Goal: Complete application form: Complete application form

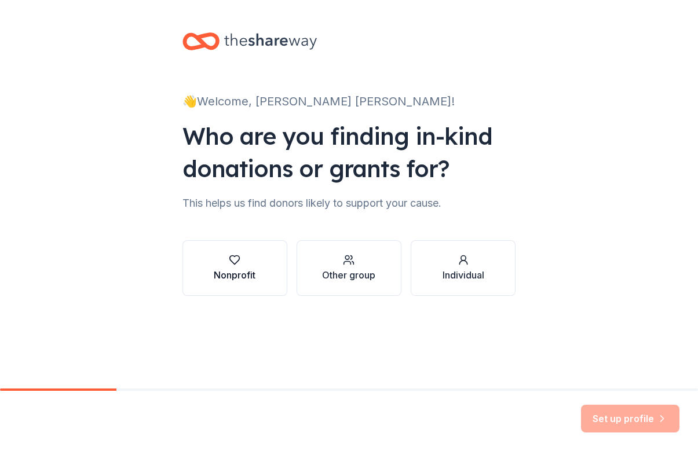
click at [236, 268] on div "Nonprofit" at bounding box center [235, 268] width 42 height 28
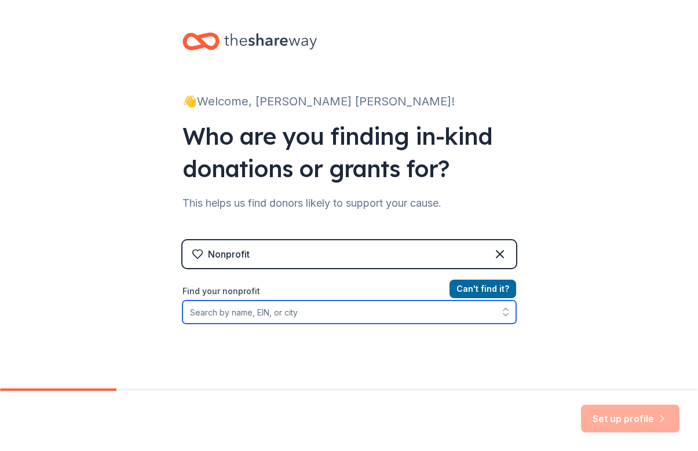
click at [223, 313] on input "Find your nonprofit" at bounding box center [349, 312] width 334 height 23
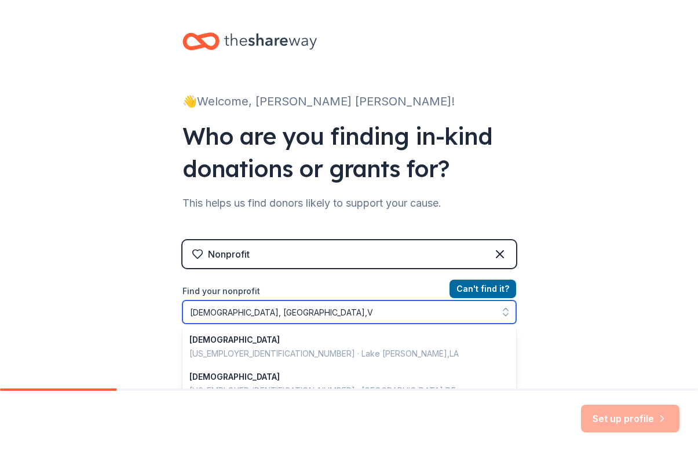
type input "[DEMOGRAPHIC_DATA], [GEOGRAPHIC_DATA],[GEOGRAPHIC_DATA]"
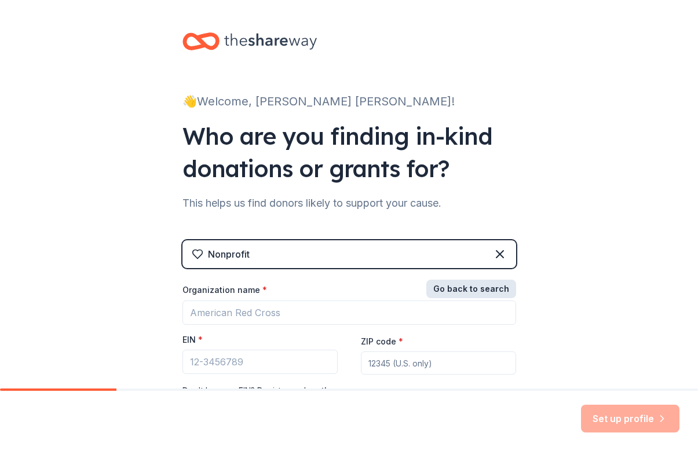
click at [478, 288] on button "Go back to search" at bounding box center [471, 289] width 90 height 19
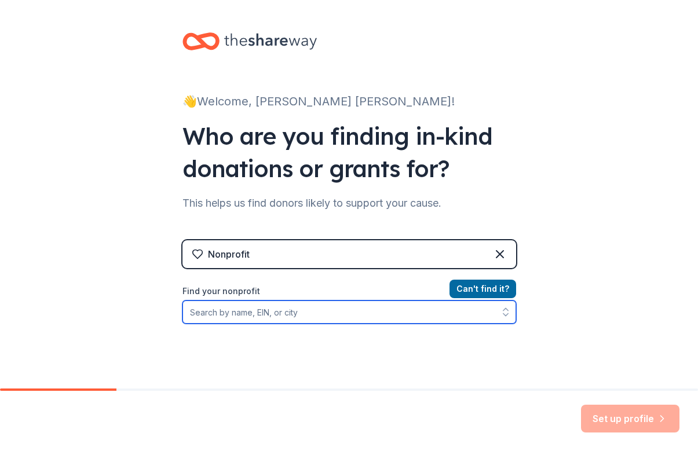
click at [199, 312] on input "Find your nonprofit" at bounding box center [349, 312] width 334 height 23
type input "[GEOGRAPHIC_DATA], [US_STATE]"
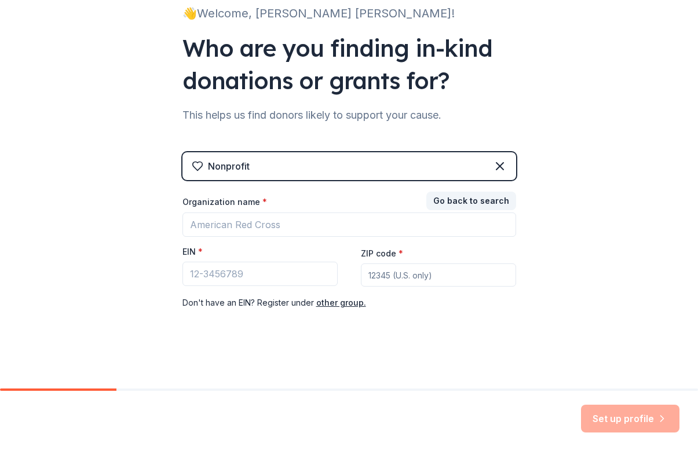
scroll to position [88, 0]
click at [458, 200] on button "Go back to search" at bounding box center [471, 201] width 90 height 19
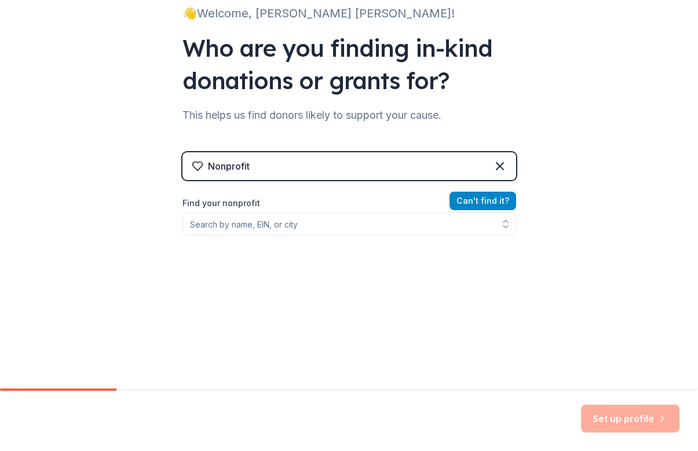
click at [480, 202] on button "Can ' t find it?" at bounding box center [482, 201] width 67 height 19
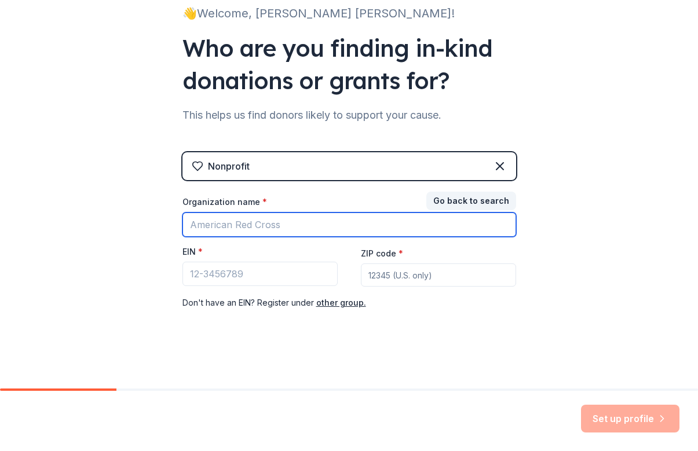
click at [209, 228] on input "Organization name *" at bounding box center [349, 225] width 334 height 24
type input "[DEMOGRAPHIC_DATA]"
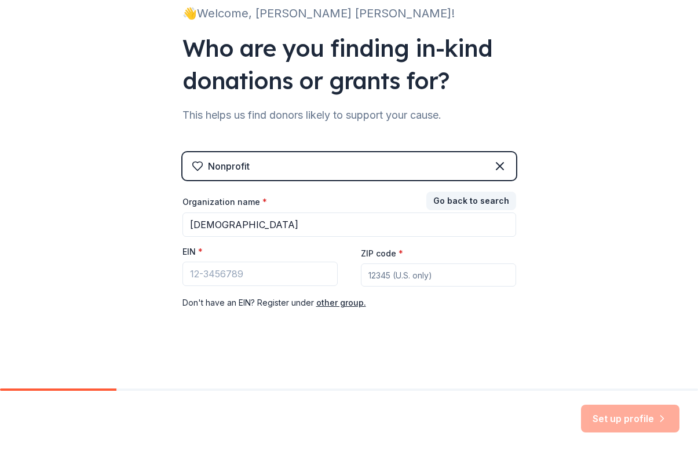
click at [427, 330] on div "Nonprofit Go back to search Organization name * [DEMOGRAPHIC_DATA] EIN * ZIP co…" at bounding box center [349, 242] width 334 height 181
click at [383, 276] on input "ZIP code *" at bounding box center [438, 275] width 155 height 23
type input "20121"
click at [257, 275] on input "EIN *" at bounding box center [259, 274] width 155 height 24
click at [269, 274] on input "EIN *" at bounding box center [259, 274] width 155 height 24
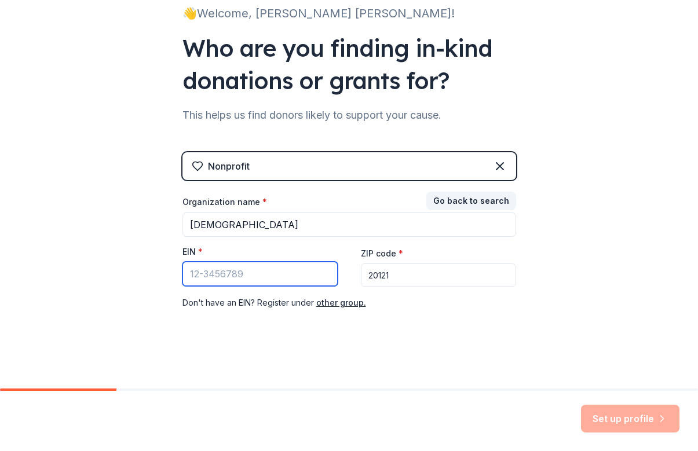
click at [242, 276] on input "EIN *" at bounding box center [259, 274] width 155 height 24
click at [195, 272] on input "EIN *" at bounding box center [259, 274] width 155 height 24
click at [396, 277] on input "20121" at bounding box center [438, 275] width 155 height 23
click at [241, 276] on input "EIN *" at bounding box center [259, 274] width 155 height 24
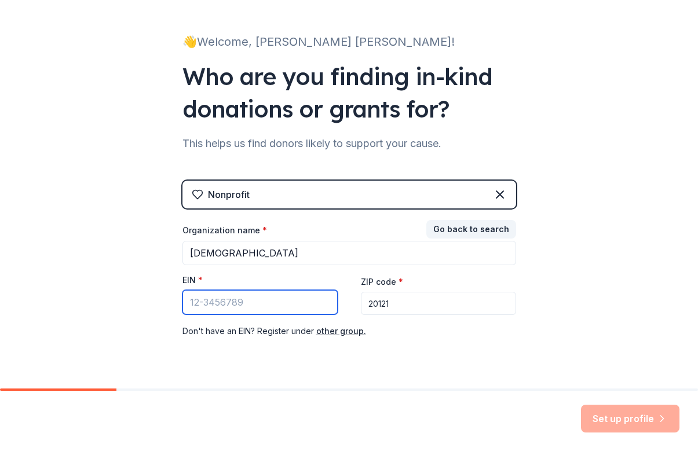
click at [242, 303] on input "EIN *" at bounding box center [259, 302] width 155 height 24
click at [251, 303] on input "EIN *" at bounding box center [259, 302] width 155 height 24
click at [264, 303] on input "EIN *" at bounding box center [259, 302] width 155 height 24
click at [256, 305] on input "EIN *" at bounding box center [259, 302] width 155 height 24
click at [250, 306] on input "EIN *" at bounding box center [259, 302] width 155 height 24
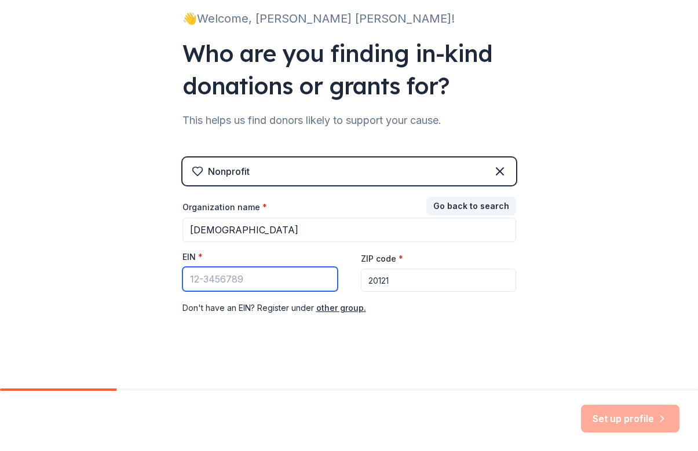
scroll to position [88, 0]
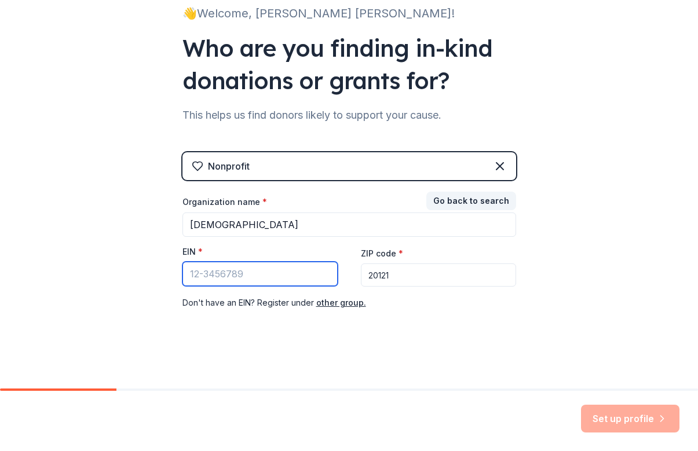
click at [247, 275] on input "EIN *" at bounding box center [259, 274] width 155 height 24
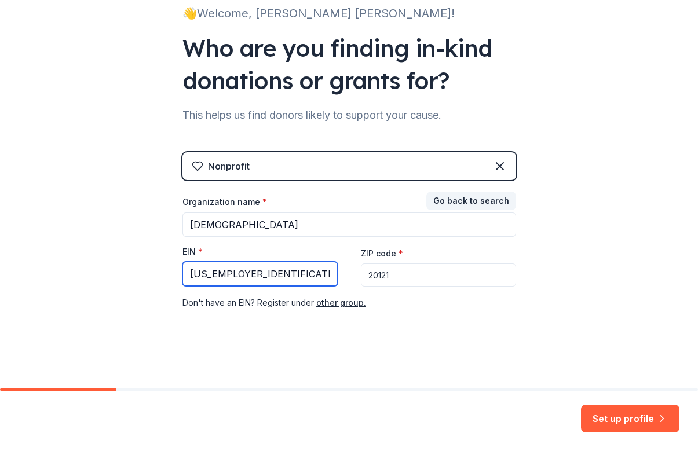
type input "[US_EMPLOYER_IDENTIFICATION_NUMBER]"
click at [401, 279] on input "20121" at bounding box center [438, 275] width 155 height 23
click at [385, 303] on div "Don ' t have an EIN? Register under other group." at bounding box center [349, 303] width 334 height 14
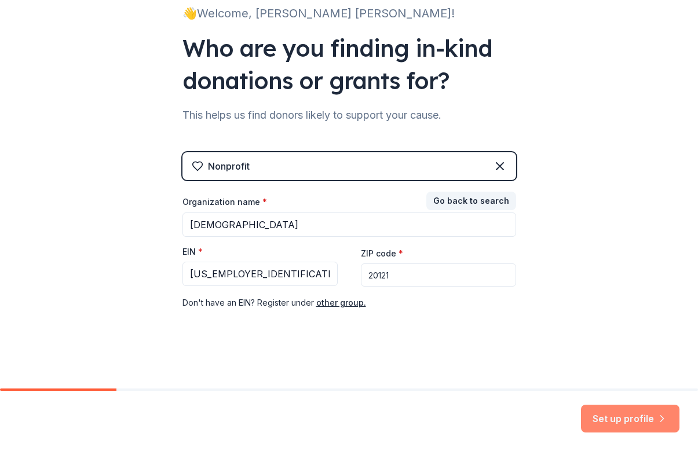
click at [616, 417] on button "Set up profile" at bounding box center [630, 419] width 98 height 28
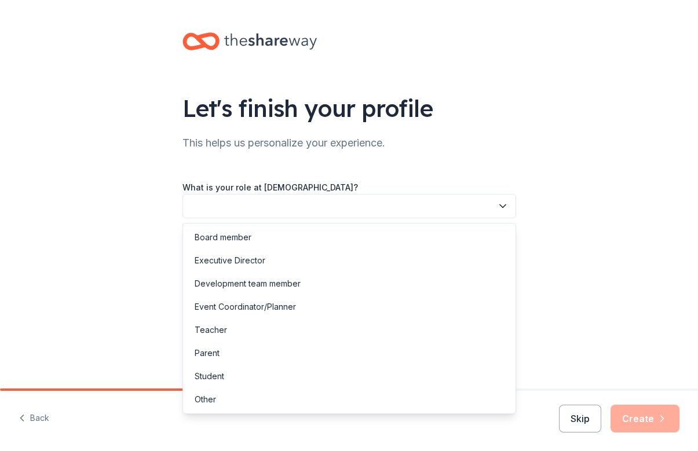
click at [504, 206] on icon "button" at bounding box center [503, 206] width 6 height 3
click at [209, 395] on div "Other" at bounding box center [205, 400] width 21 height 14
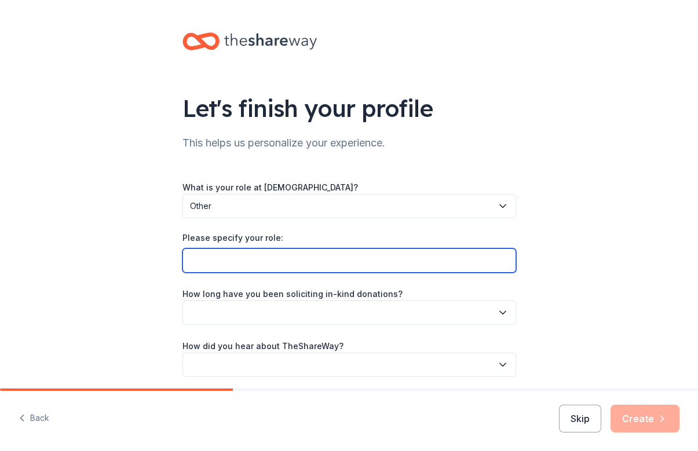
click at [215, 257] on input "Please specify your role:" at bounding box center [349, 260] width 334 height 24
type input "y"
type input "Youth Ministry - College Students"
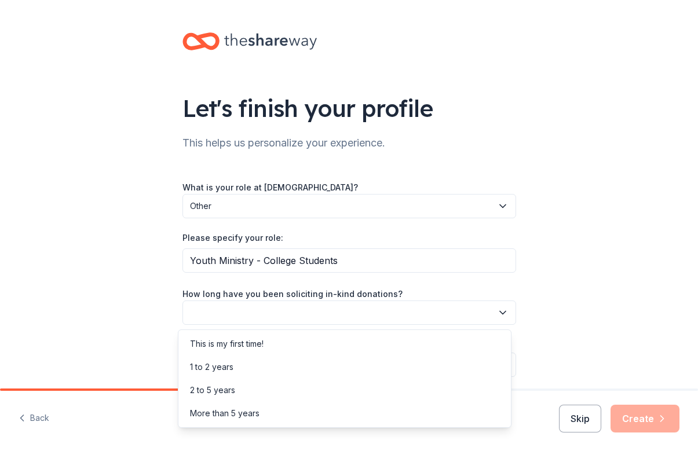
click at [500, 313] on icon "button" at bounding box center [503, 312] width 6 height 3
click at [247, 345] on div "This is my first time!" at bounding box center [227, 344] width 74 height 14
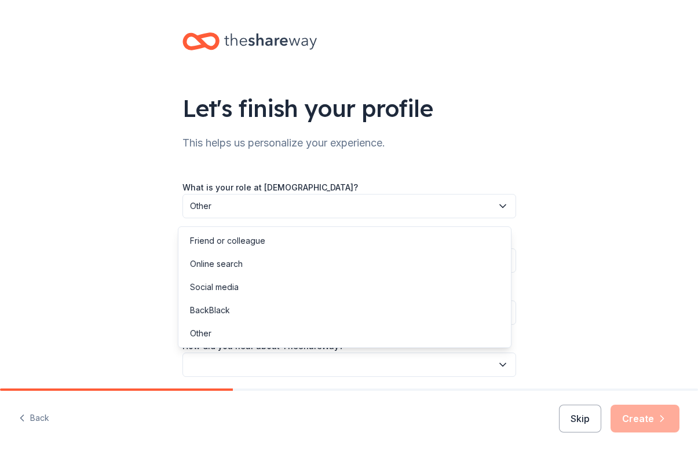
click at [207, 364] on button "button" at bounding box center [349, 365] width 334 height 24
click at [224, 287] on div "Social media" at bounding box center [214, 287] width 49 height 14
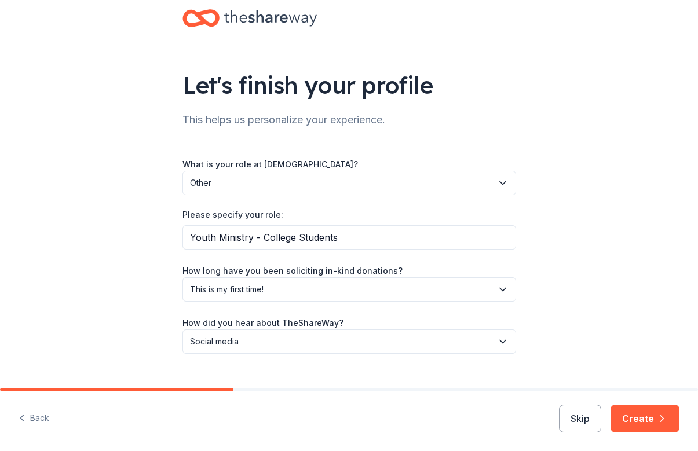
scroll to position [44, 0]
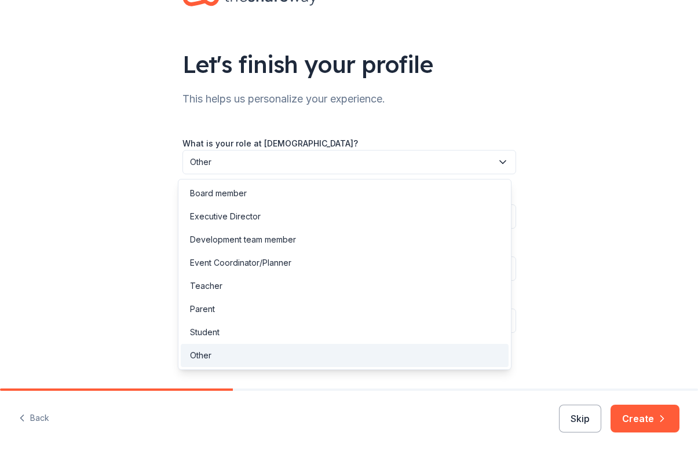
click at [500, 162] on icon "button" at bounding box center [503, 162] width 6 height 3
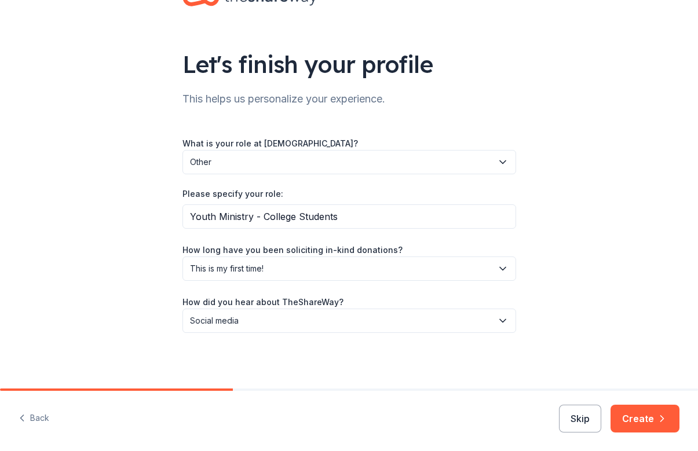
click at [500, 162] on icon "button" at bounding box center [503, 162] width 6 height 3
click at [636, 418] on button "Create" at bounding box center [644, 419] width 69 height 28
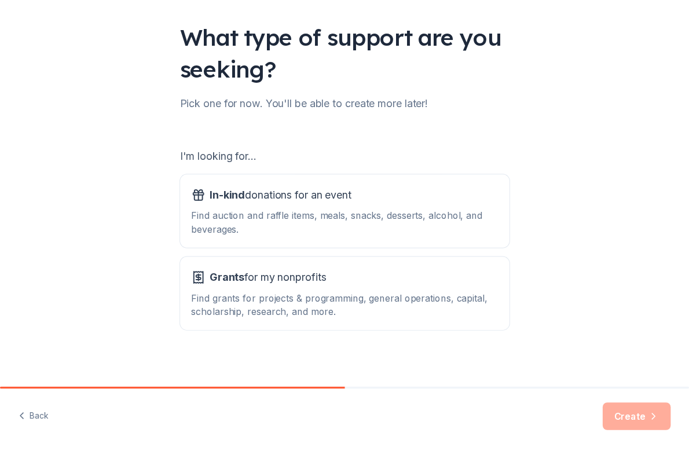
scroll to position [79, 0]
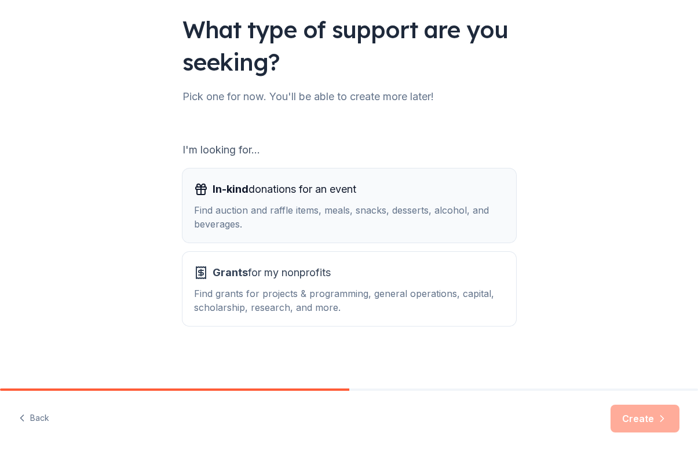
click at [236, 214] on div "Find auction and raffle items, meals, snacks, desserts, alcohol, and beverages." at bounding box center [349, 217] width 310 height 28
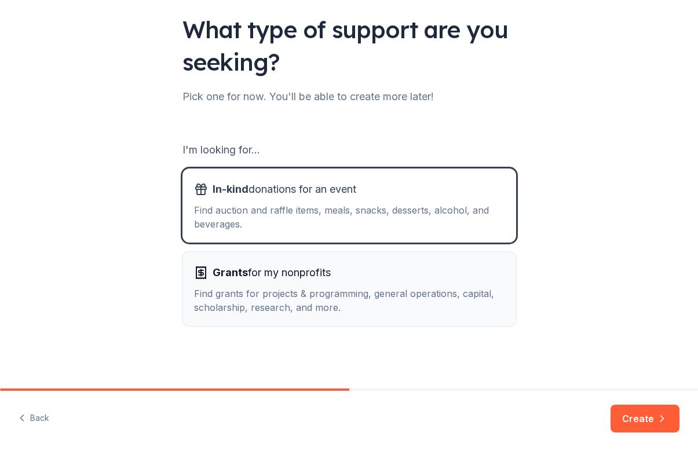
click at [236, 288] on div "Find grants for projects & programming, general operations, capital, scholarshi…" at bounding box center [349, 301] width 310 height 28
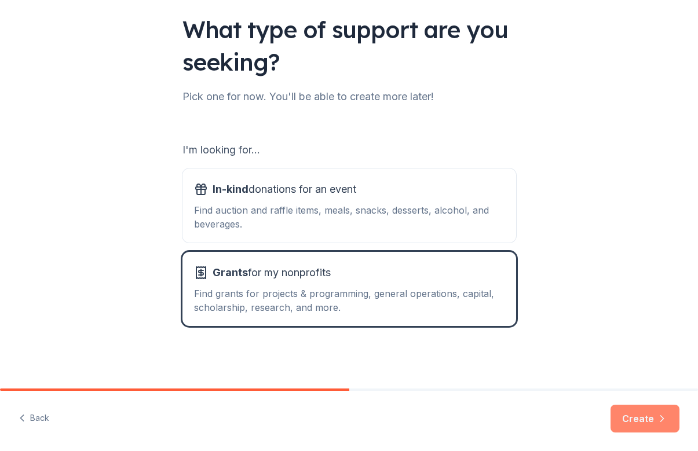
click at [641, 418] on button "Create" at bounding box center [644, 419] width 69 height 28
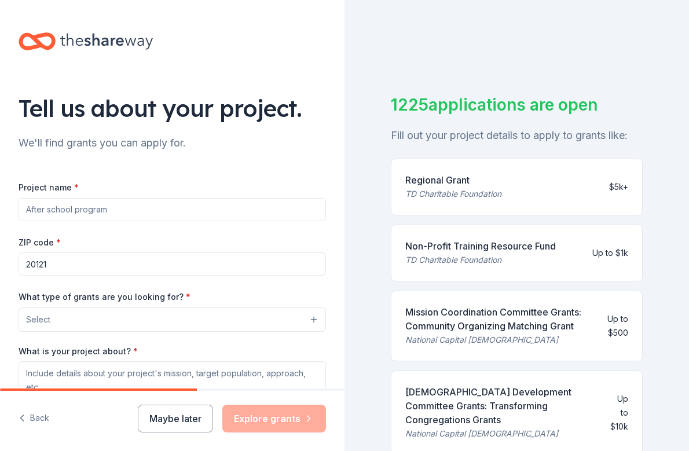
click at [132, 215] on input "Project name *" at bounding box center [173, 209] width 308 height 23
click at [87, 422] on div "Back Maybe later Explore grants" at bounding box center [172, 421] width 345 height 60
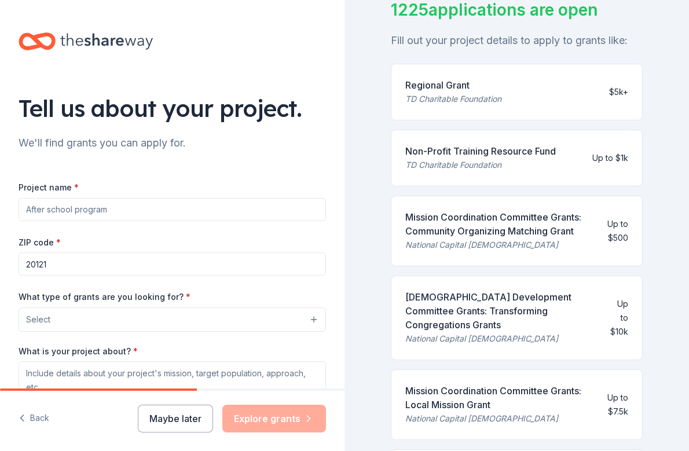
scroll to position [102, 0]
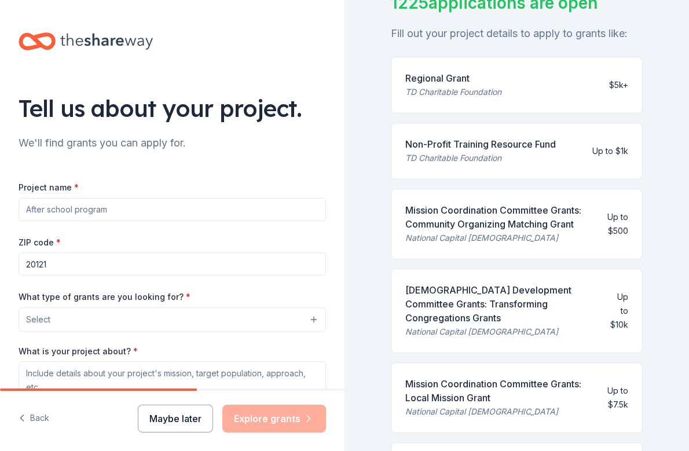
click at [177, 416] on button "Maybe later" at bounding box center [175, 419] width 75 height 28
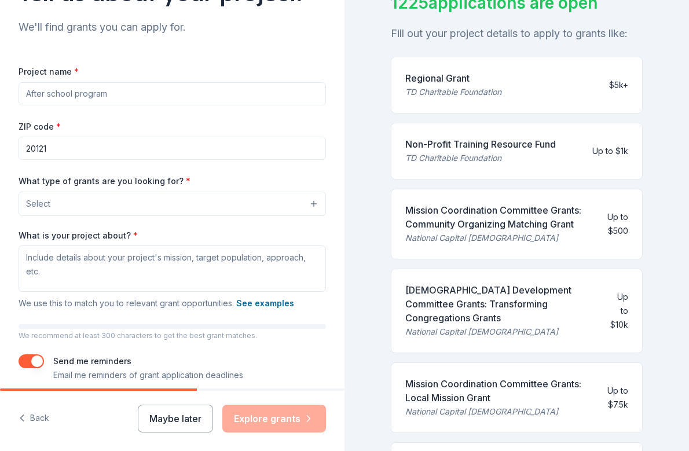
scroll to position [131, 0]
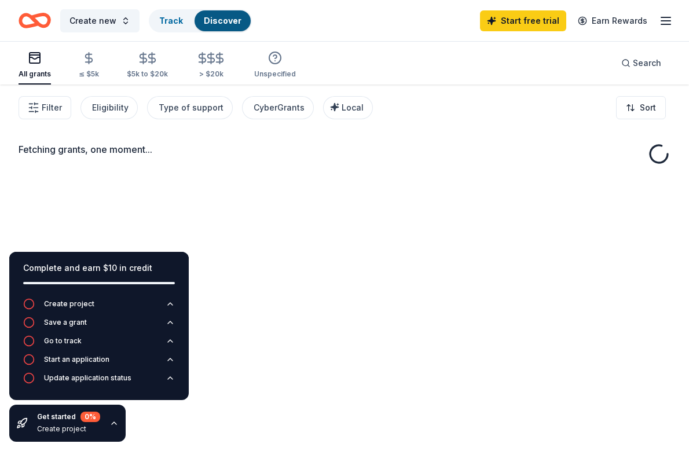
click at [339, 385] on div "Fetching grants, one moment..." at bounding box center [344, 310] width 689 height 451
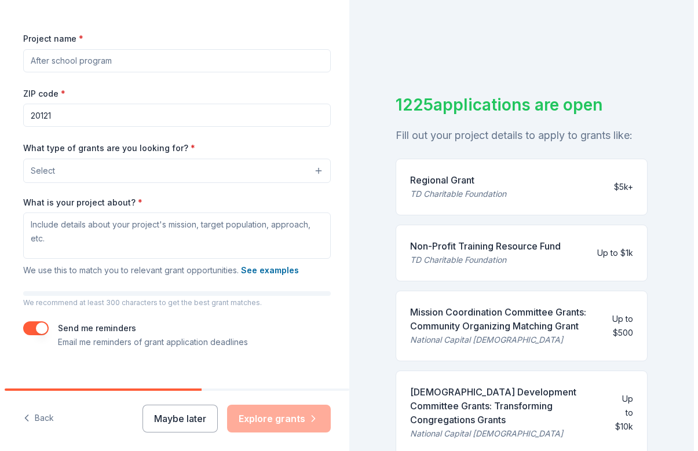
scroll to position [165, 0]
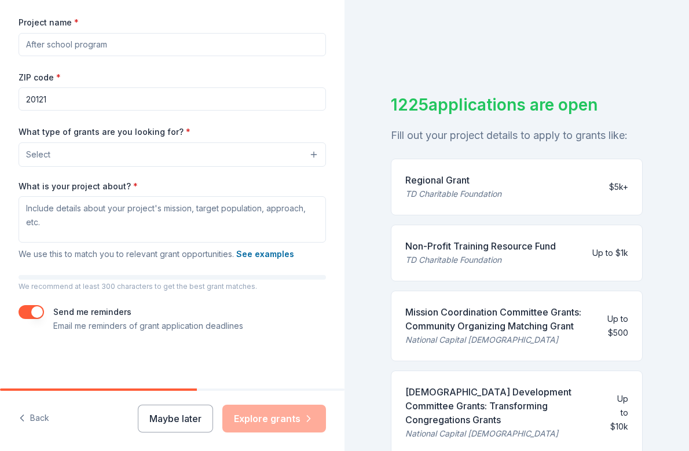
click at [37, 312] on button "button" at bounding box center [31, 312] width 25 height 14
click at [31, 311] on button "button" at bounding box center [31, 312] width 25 height 14
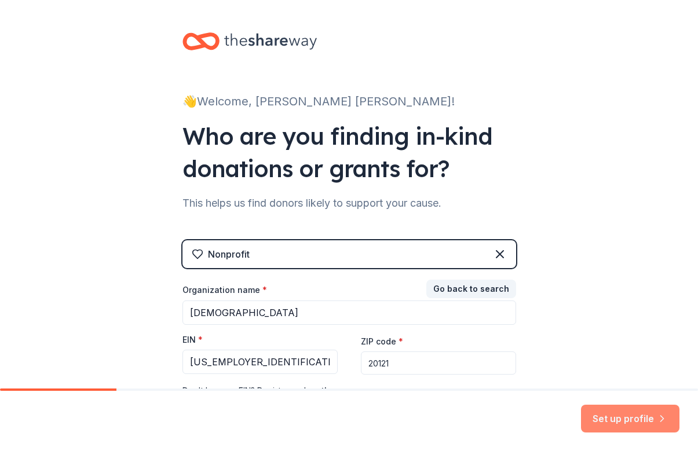
click at [609, 418] on button "Set up profile" at bounding box center [630, 419] width 98 height 28
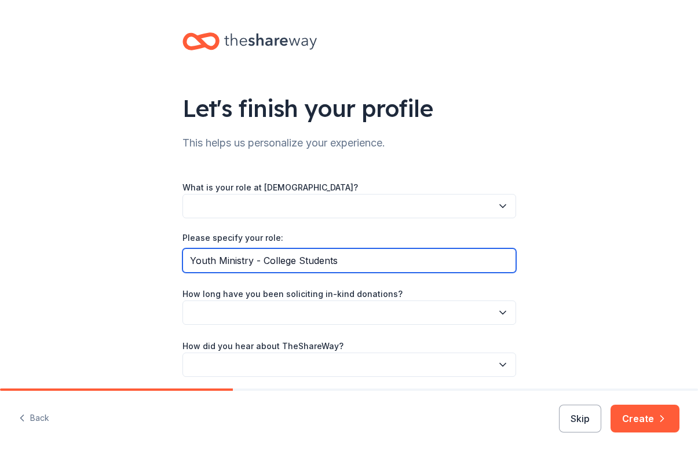
click at [344, 265] on input "Youth Ministry - College Students" at bounding box center [349, 260] width 334 height 24
type input "Youth Ministry - College Students- Assistant"
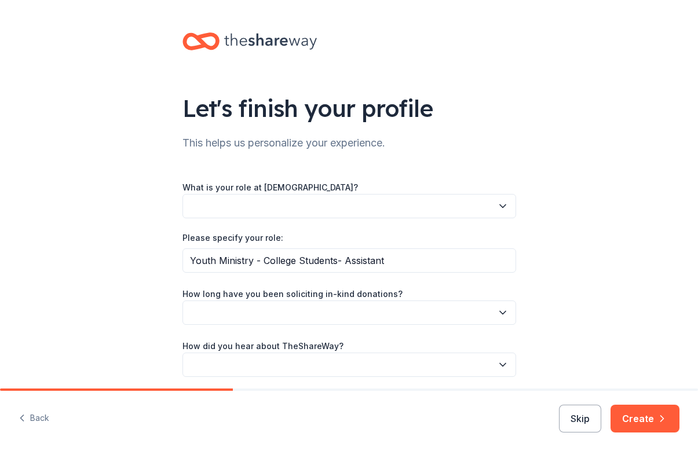
click at [500, 312] on icon "button" at bounding box center [503, 312] width 6 height 3
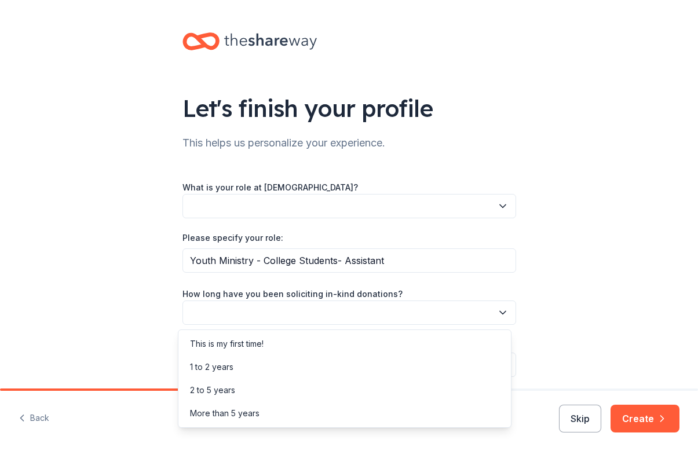
click at [646, 321] on div "Let's finish your profile This helps us personalize your experience. What is yo…" at bounding box center [349, 216] width 698 height 433
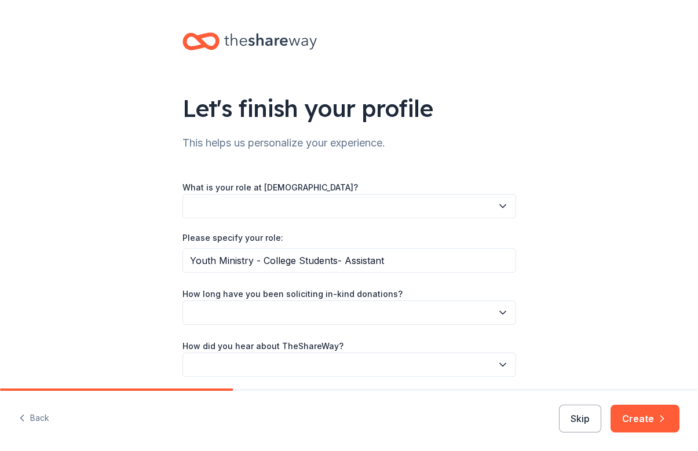
click at [500, 312] on icon "button" at bounding box center [503, 312] width 6 height 3
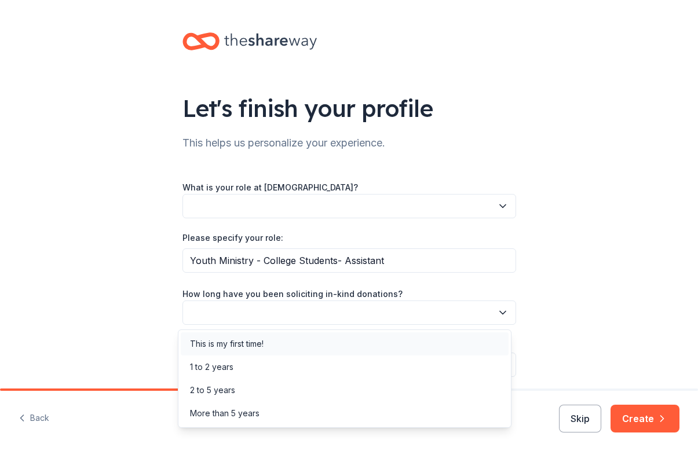
click at [253, 343] on div "This is my first time!" at bounding box center [227, 344] width 74 height 14
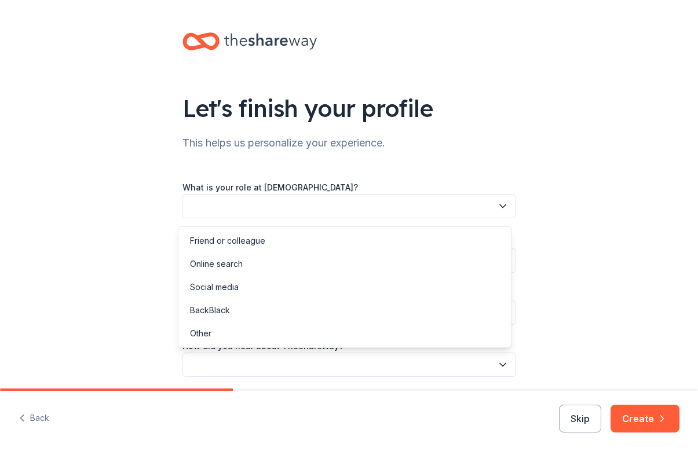
click at [497, 365] on icon "button" at bounding box center [503, 365] width 12 height 12
click at [209, 287] on div "Social media" at bounding box center [214, 287] width 49 height 14
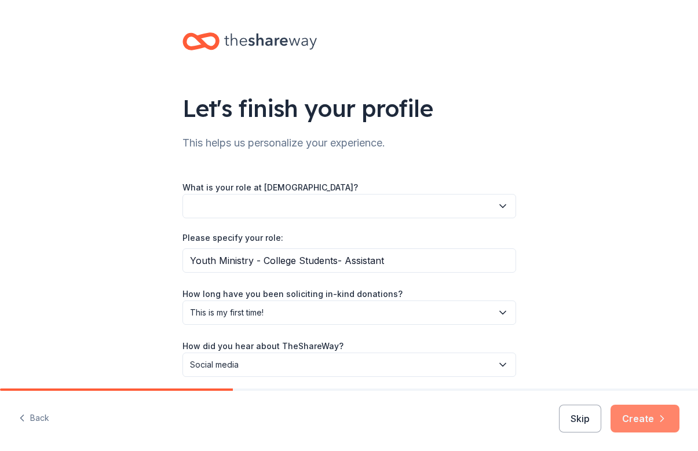
click at [639, 419] on button "Create" at bounding box center [644, 419] width 69 height 28
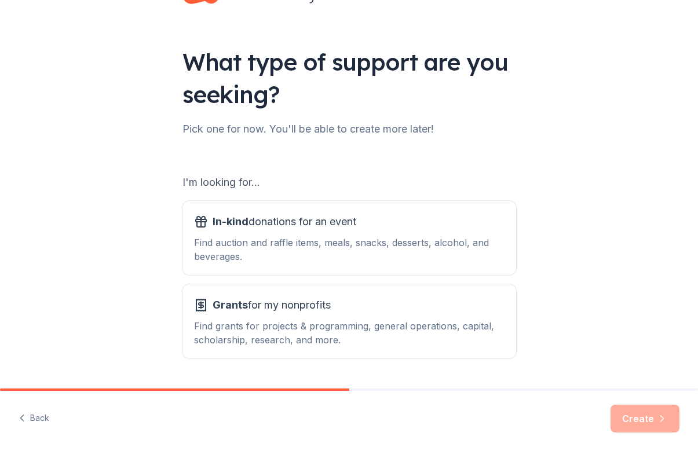
scroll to position [79, 0]
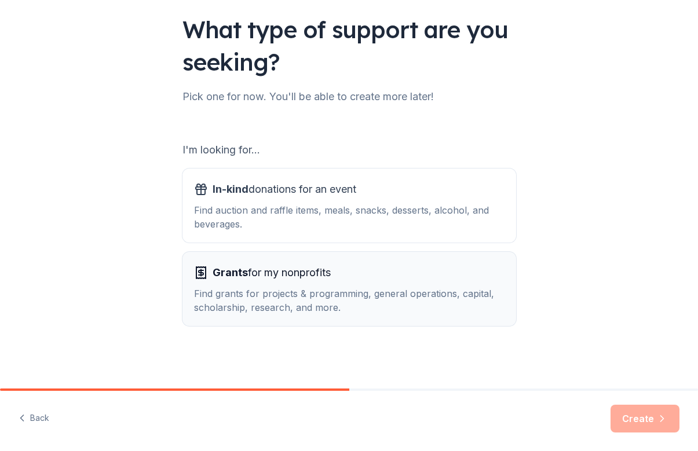
click at [292, 298] on div "Find grants for projects & programming, general operations, capital, scholarshi…" at bounding box center [349, 301] width 310 height 28
